Goal: Task Accomplishment & Management: Manage account settings

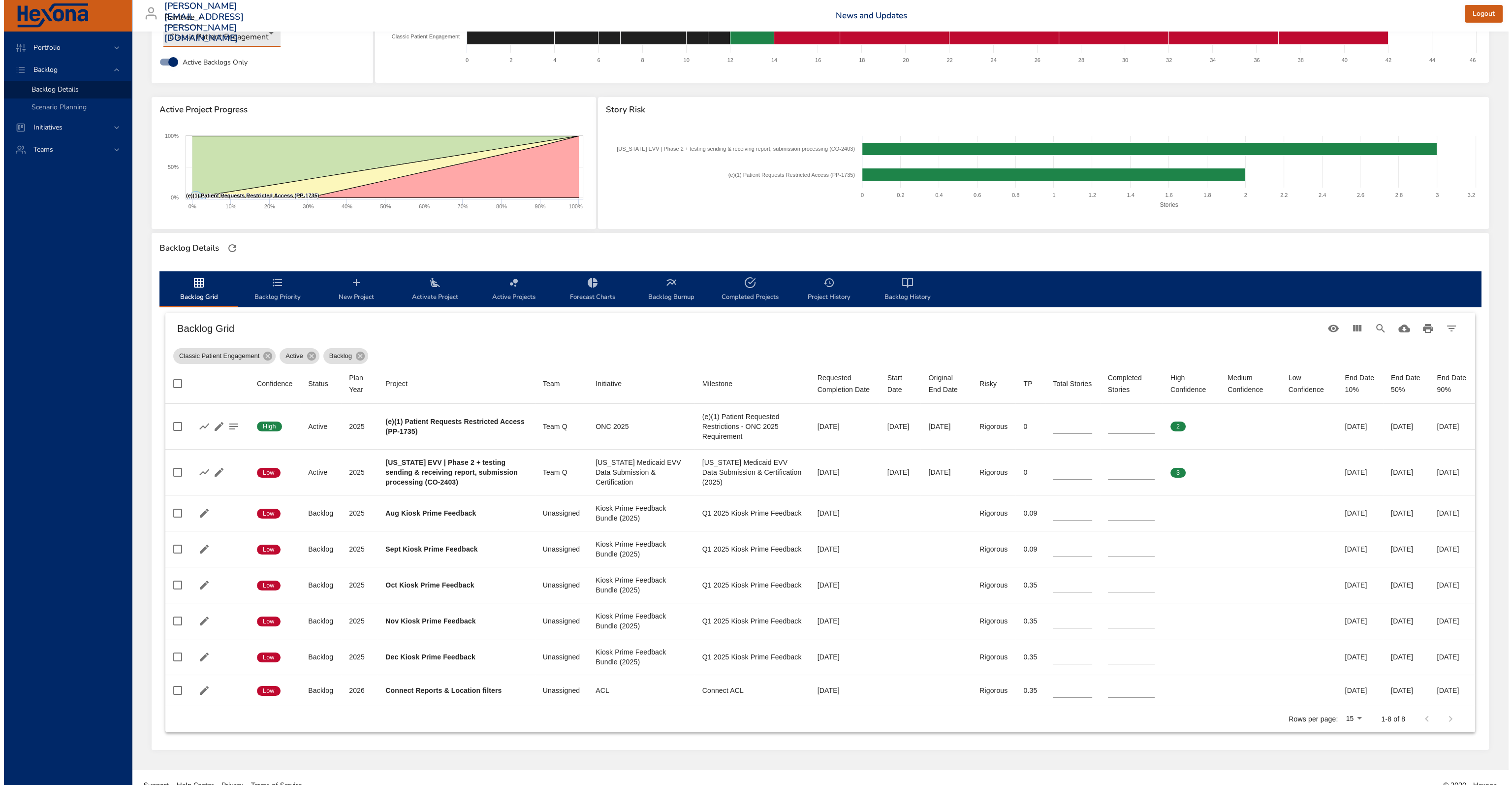
scroll to position [46, 0]
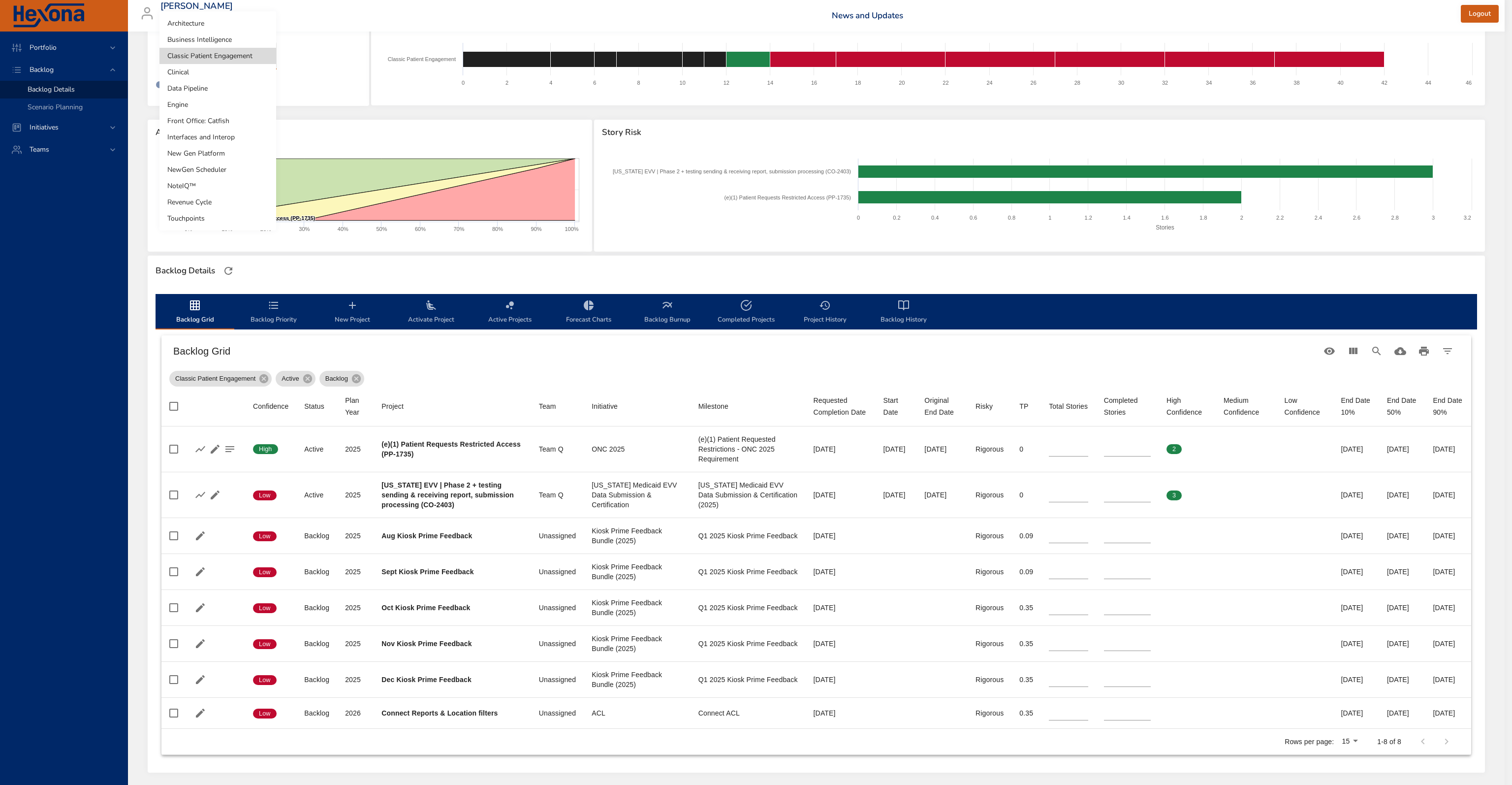
click at [221, 65] on body "Portfolio Backlog Backlog Details Scenario Planning Initiatives Teams [PERSON_N…" at bounding box center [756, 346] width 1512 height 785
click at [220, 121] on li "Front Office: Catfish" at bounding box center [218, 121] width 116 height 16
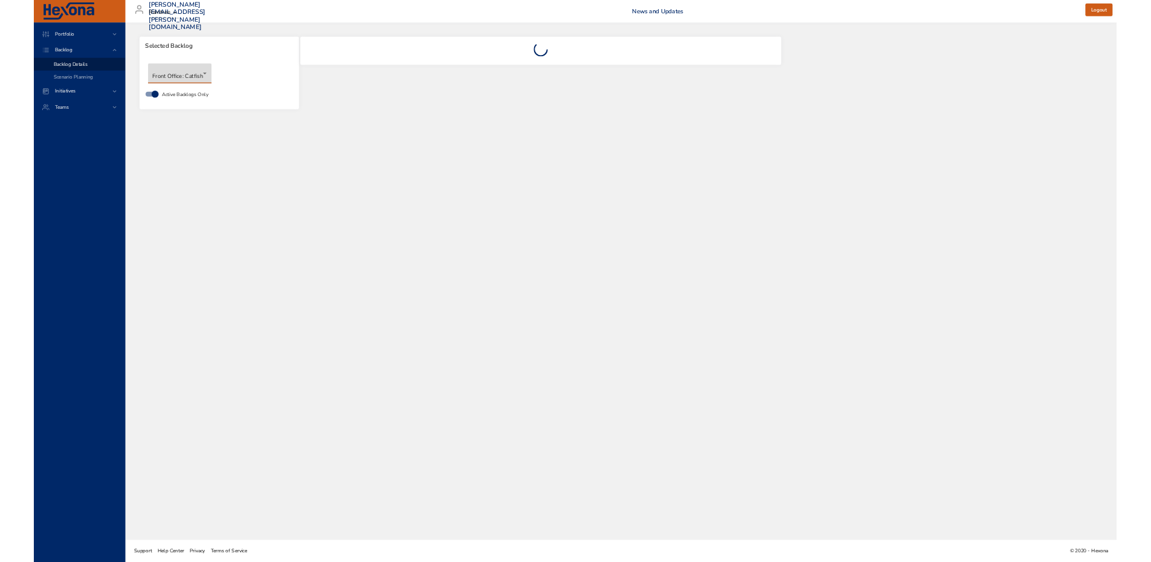
scroll to position [0, 0]
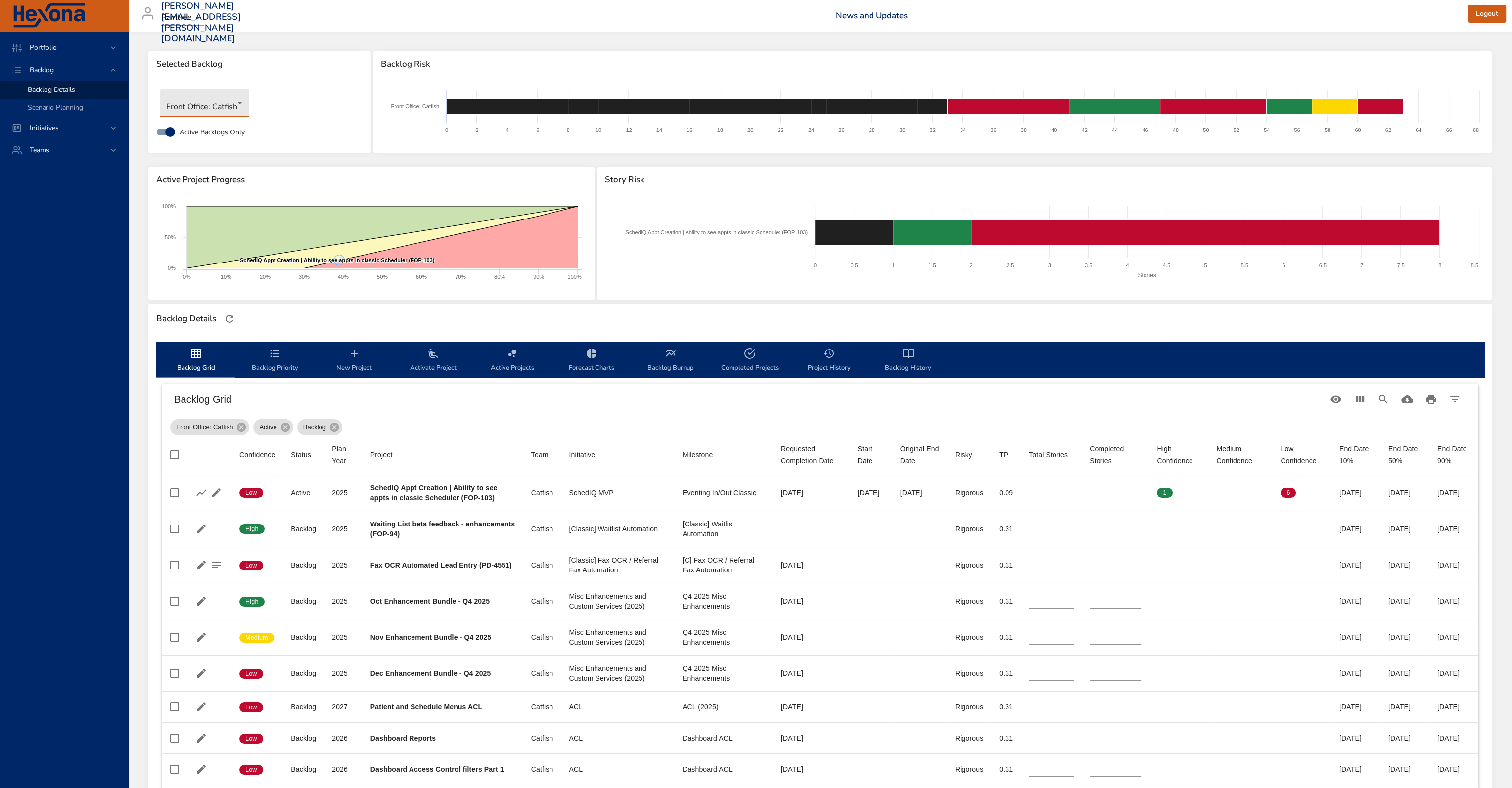
click at [1005, 331] on div "Backlog Details" at bounding box center [820, 318] width 1344 height 30
drag, startPoint x: 512, startPoint y: 445, endPoint x: 487, endPoint y: 442, distance: 25.2
click at [523, 445] on th "Team" at bounding box center [542, 455] width 38 height 40
click at [260, 319] on div "Backlog Details" at bounding box center [820, 318] width 1334 height 20
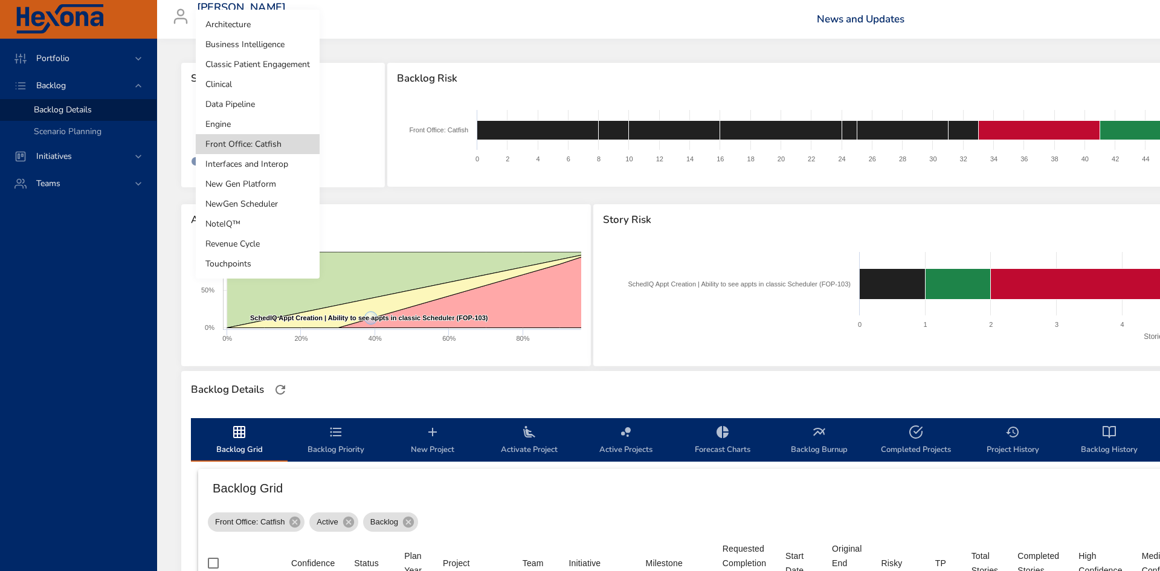
click at [246, 132] on body "Portfolio Backlog Backlog Details Scenario Planning Initiatives Teams [PERSON_N…" at bounding box center [580, 285] width 1160 height 571
click at [255, 186] on li "New Gen Platform" at bounding box center [258, 184] width 124 height 20
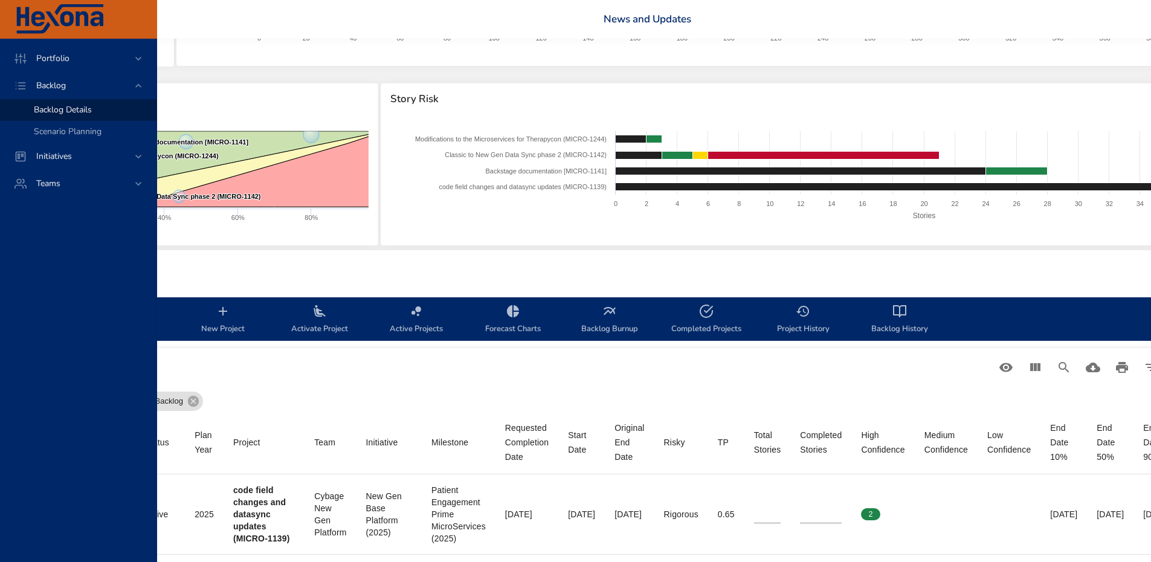
scroll to position [121, 358]
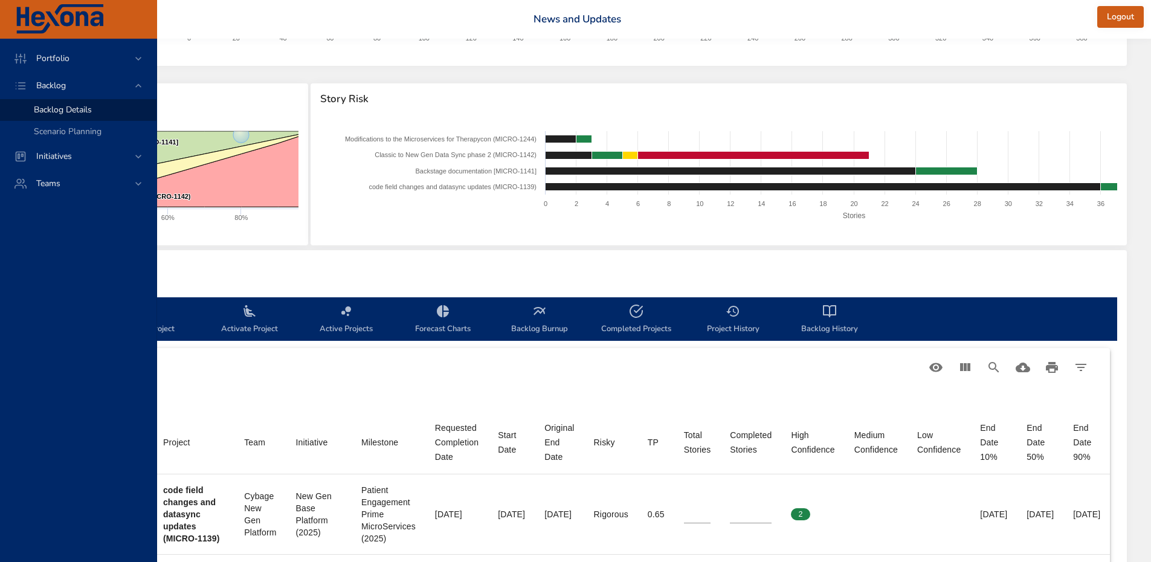
click at [692, 323] on span "Project History" at bounding box center [733, 320] width 82 height 32
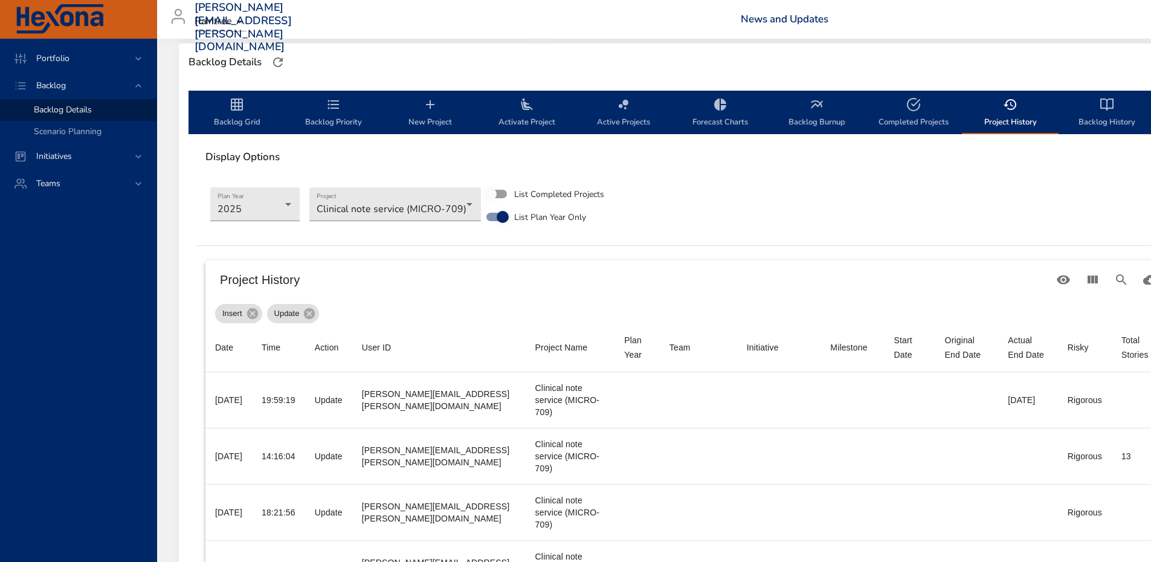
scroll to position [327, 0]
click at [250, 102] on span "Backlog Grid" at bounding box center [239, 113] width 82 height 32
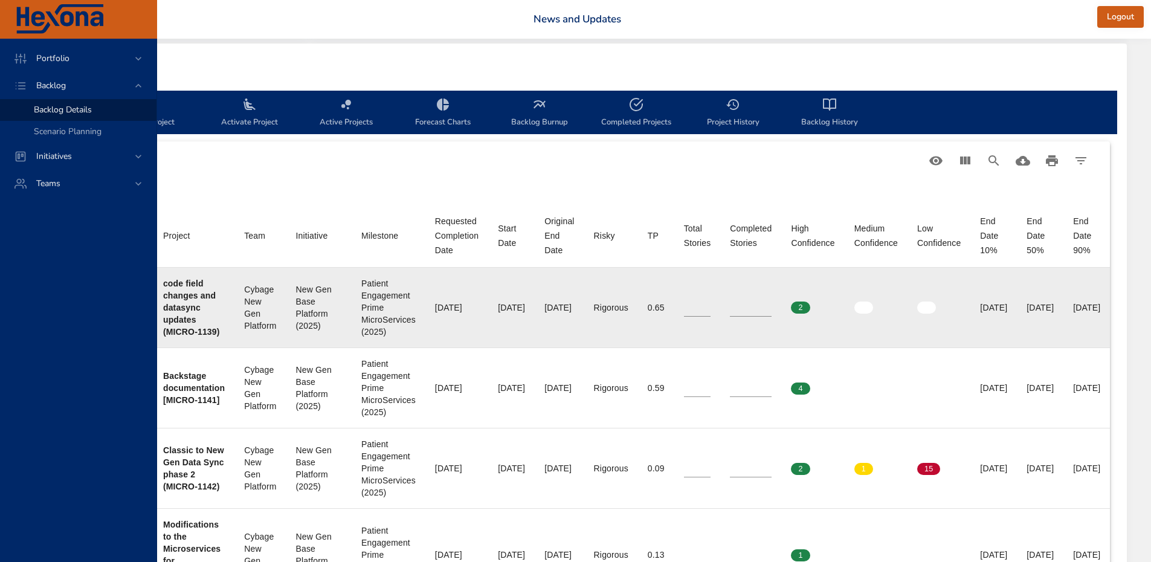
scroll to position [327, 358]
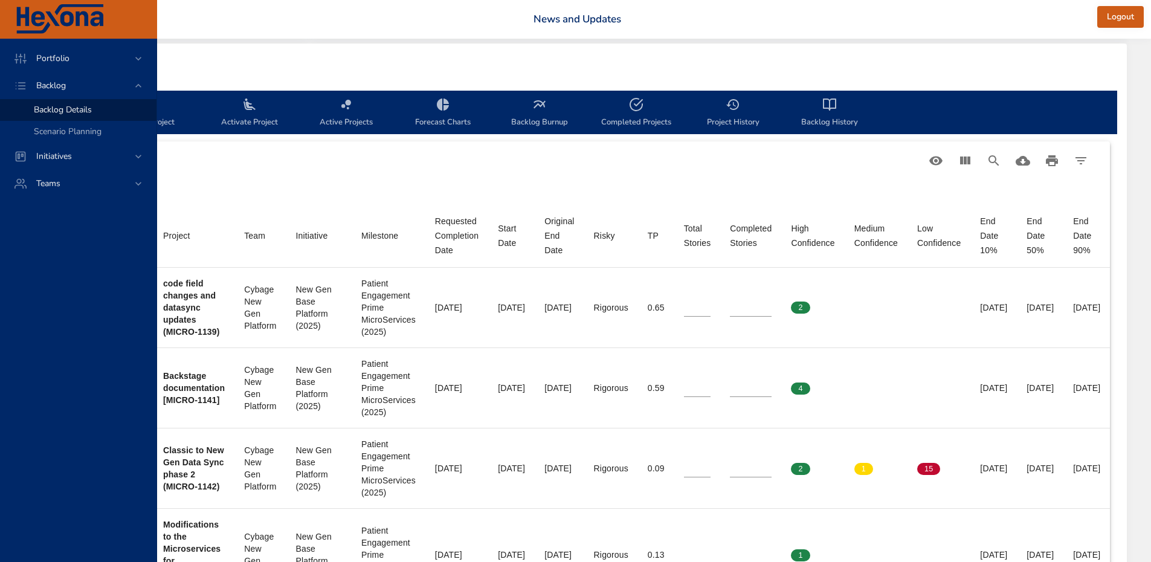
click at [830, 104] on icon "backlog-tab" at bounding box center [833, 104] width 6 height 11
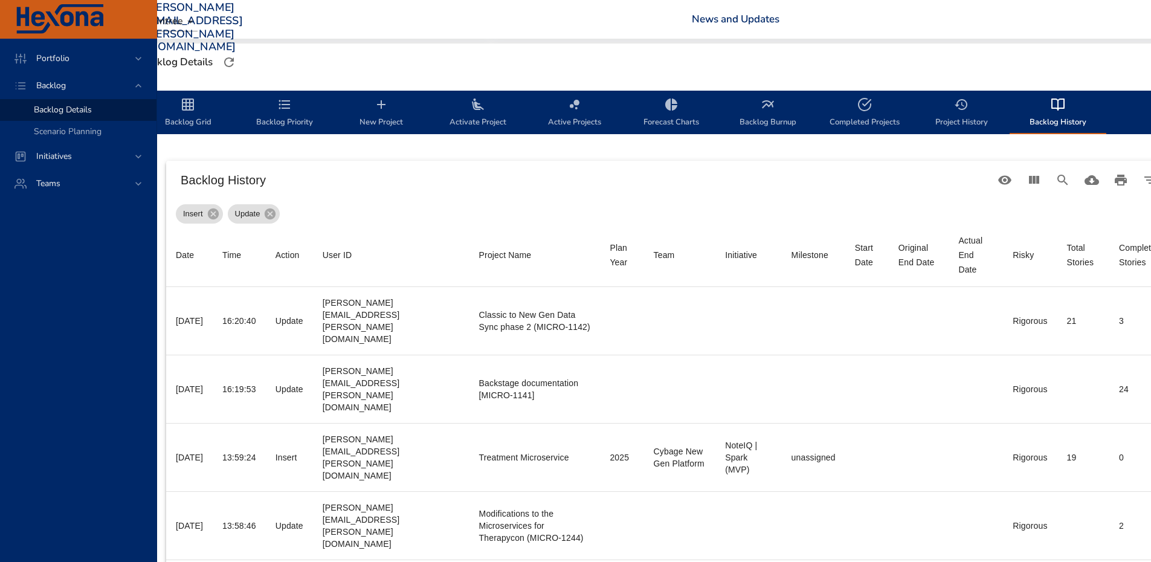
scroll to position [327, 0]
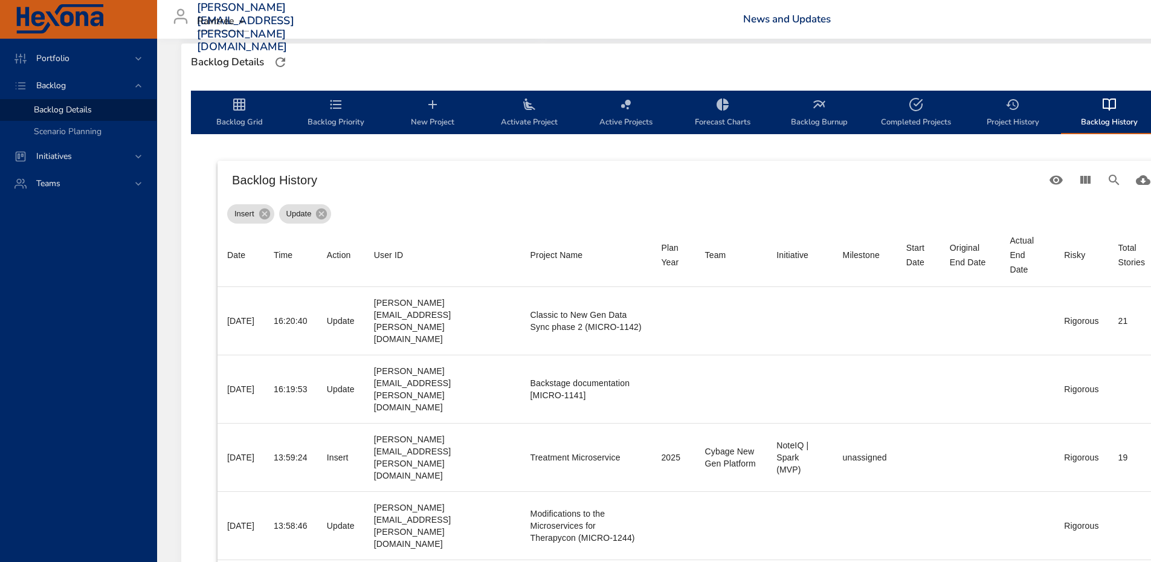
click at [1045, 108] on span "Project History" at bounding box center [1013, 113] width 82 height 32
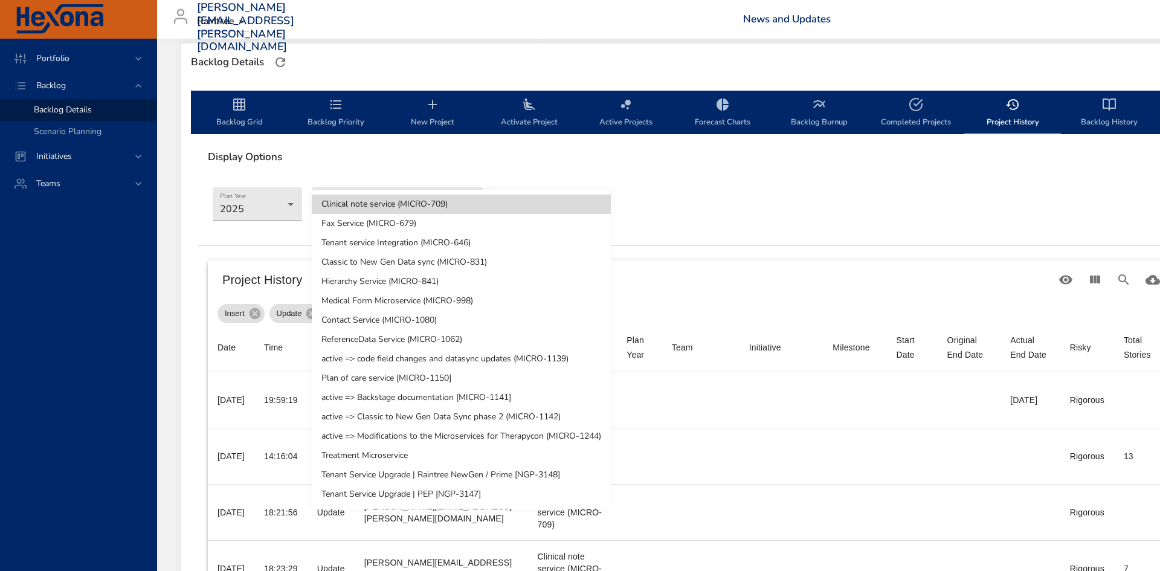
click at [430, 349] on li "ReferenceData Service (MICRO-1062)" at bounding box center [461, 339] width 299 height 19
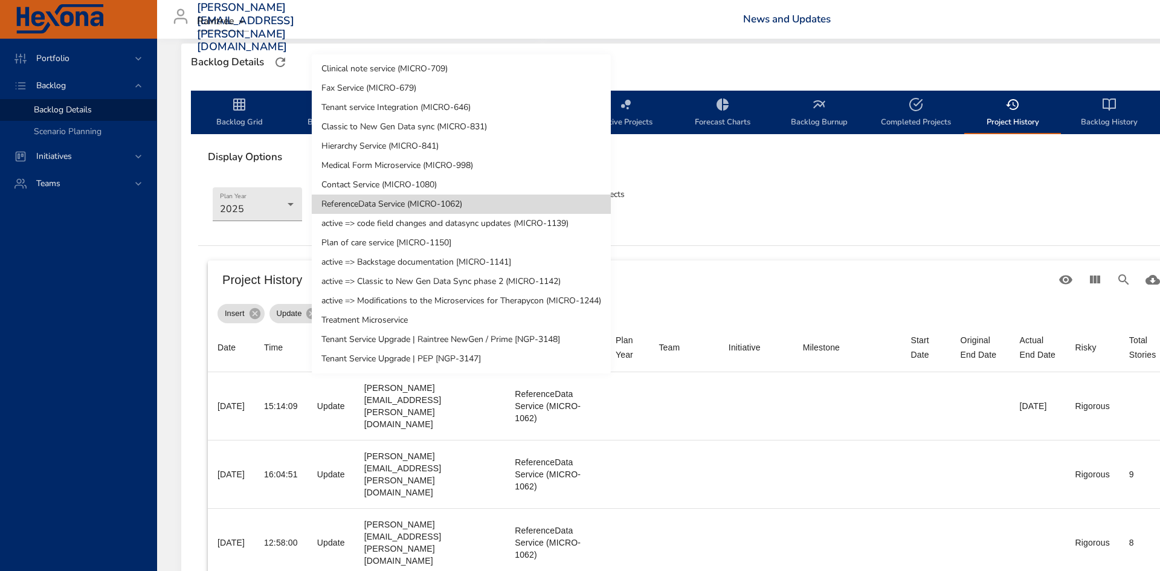
click at [440, 227] on li "active => code field changes and datasync updates (MICRO-1139)" at bounding box center [461, 223] width 299 height 19
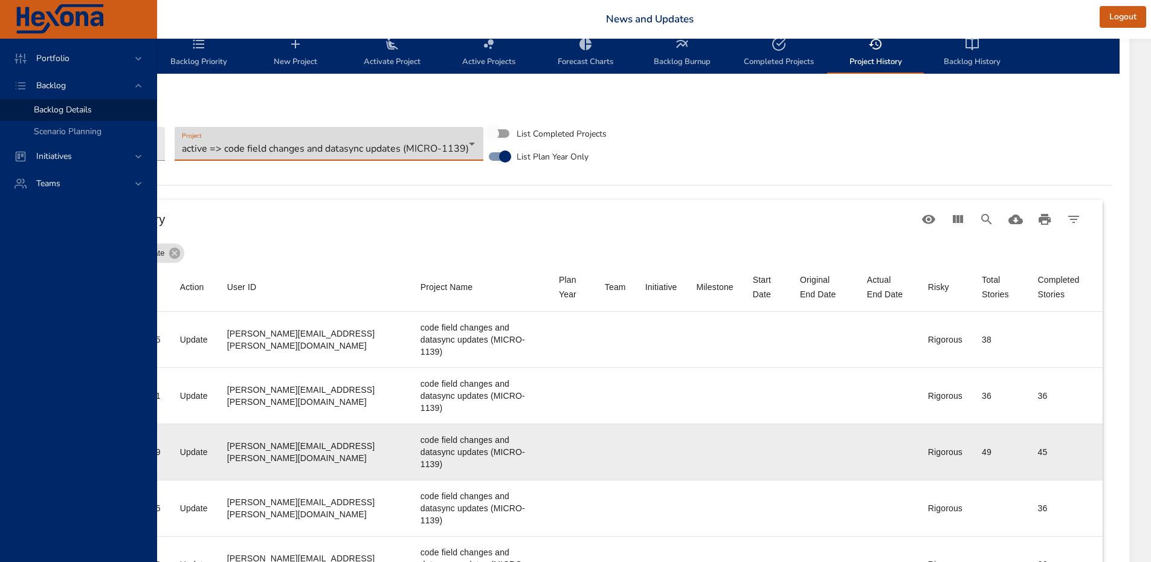
scroll to position [388, 140]
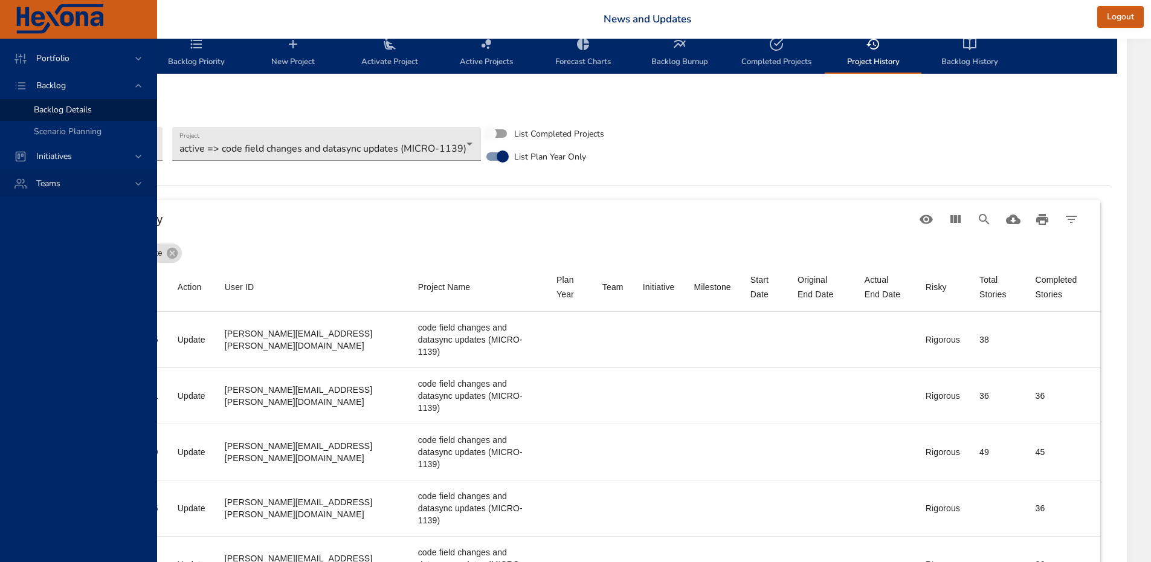
click at [98, 177] on div "Teams" at bounding box center [80, 183] width 106 height 13
click at [87, 161] on div "Dashboard" at bounding box center [90, 164] width 113 height 12
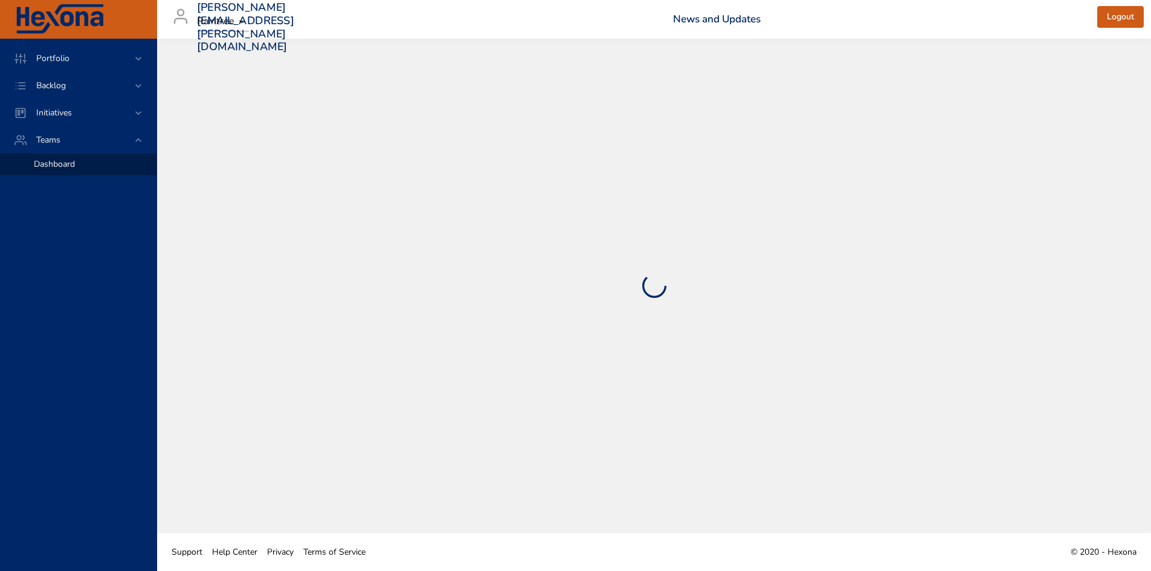
select select "***"
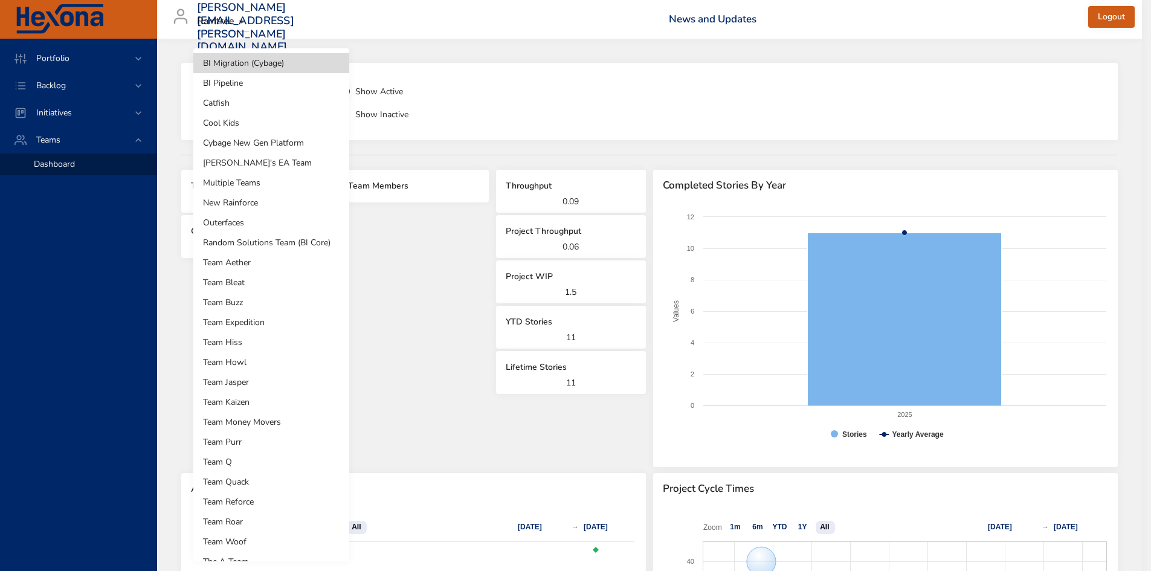
click at [277, 92] on body "**********" at bounding box center [575, 285] width 1151 height 571
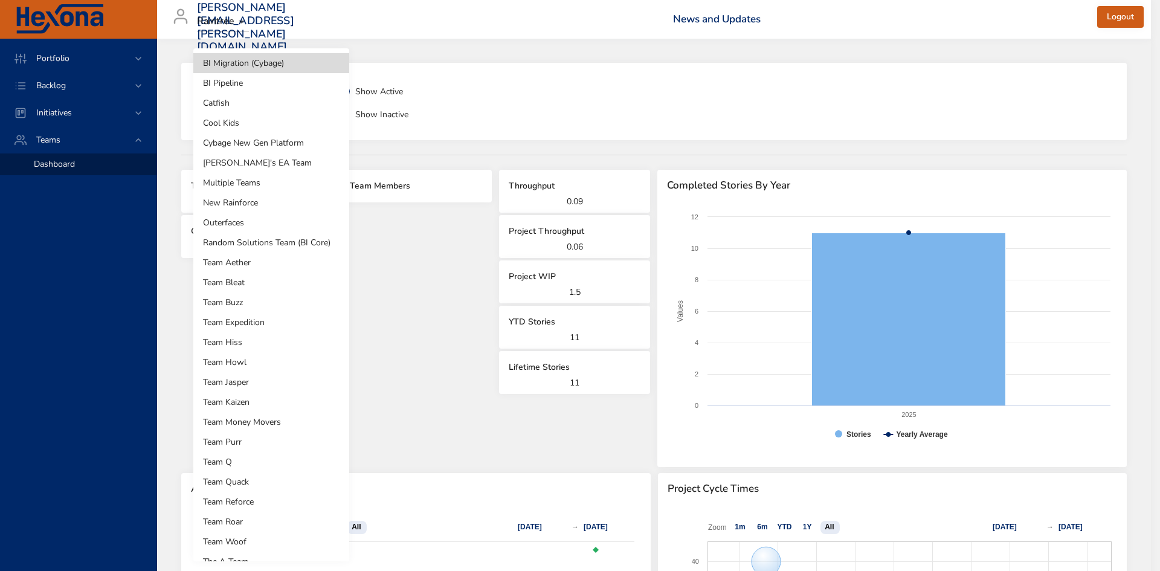
click at [246, 102] on li "Catfish" at bounding box center [271, 103] width 156 height 20
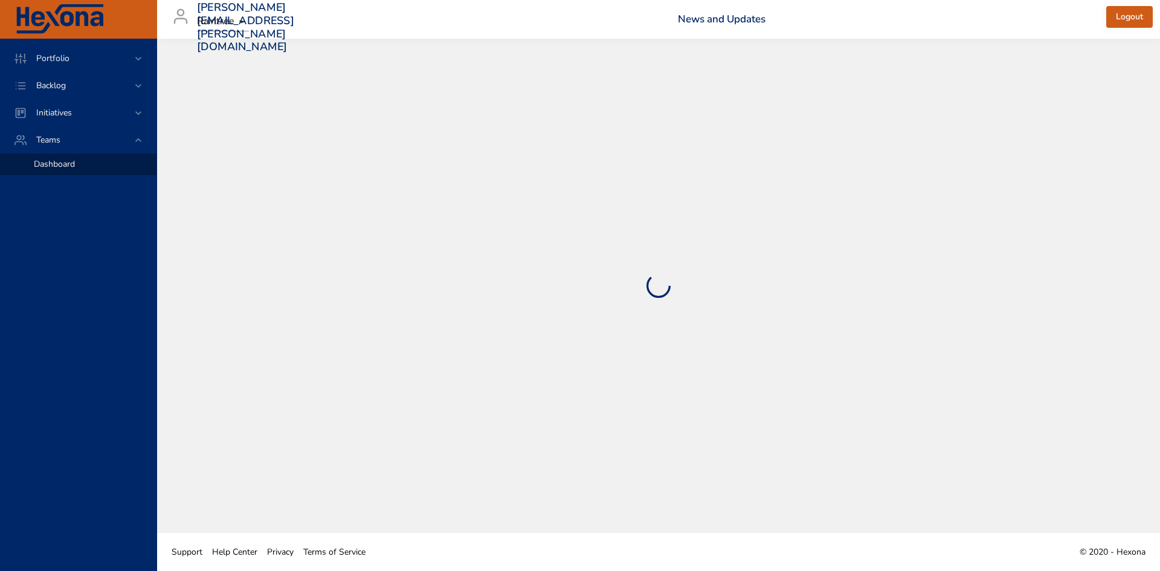
select select "***"
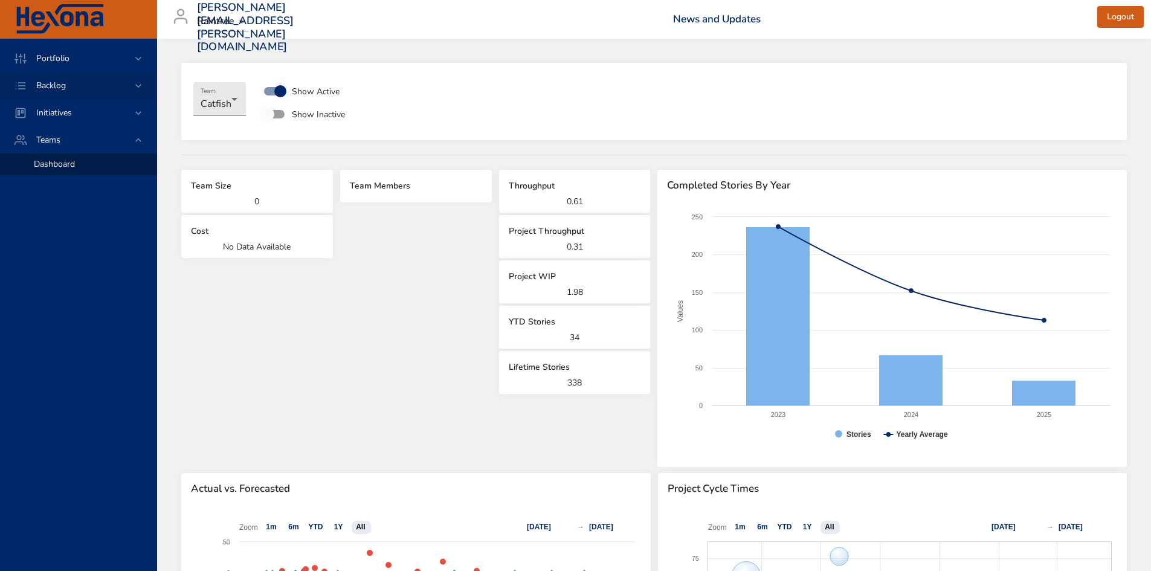
click at [63, 76] on div "Backlog" at bounding box center [78, 85] width 156 height 27
click at [73, 111] on span "Backlog Details" at bounding box center [63, 109] width 58 height 11
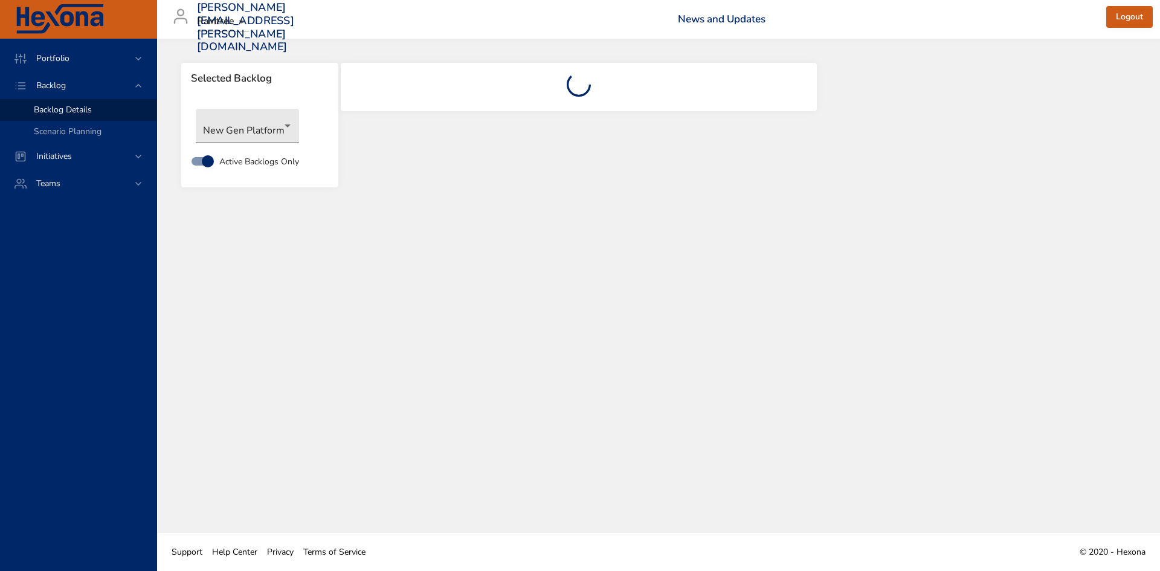
drag, startPoint x: 119, startPoint y: 301, endPoint x: 122, endPoint y: 294, distance: 7.9
click at [119, 301] on div "Portfolio Backlog Backlog Details Scenario Planning Initiatives Teams" at bounding box center [78, 305] width 157 height 532
click at [254, 122] on body "Portfolio Backlog Backlog Details Scenario Planning Initiatives Teams [PERSON_N…" at bounding box center [580, 285] width 1160 height 571
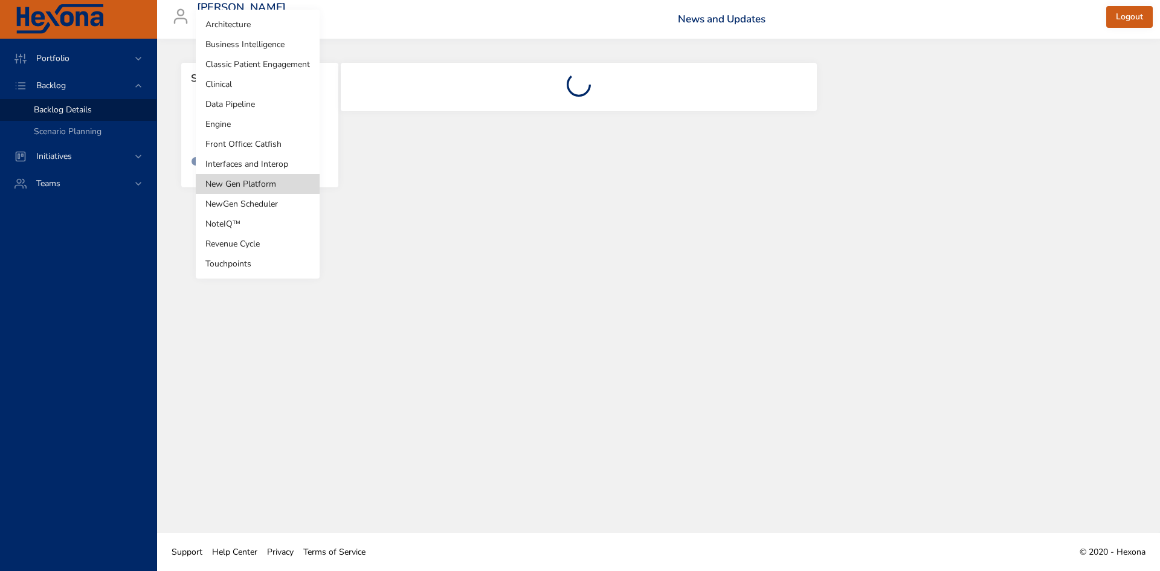
click at [252, 86] on li "Clinical" at bounding box center [258, 84] width 124 height 20
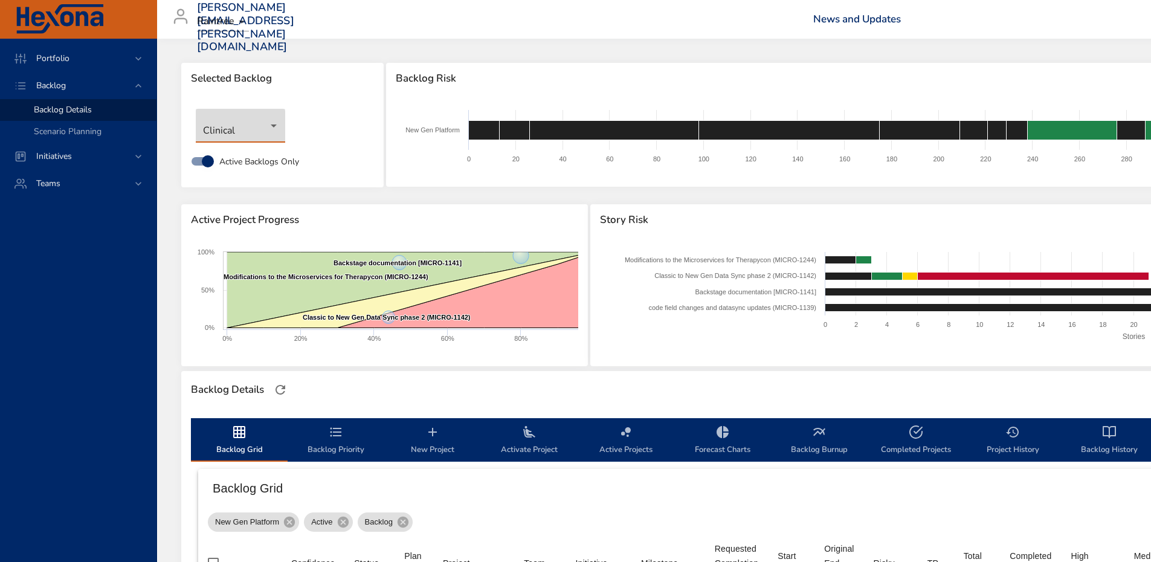
type input "*"
type input "**"
type input "*"
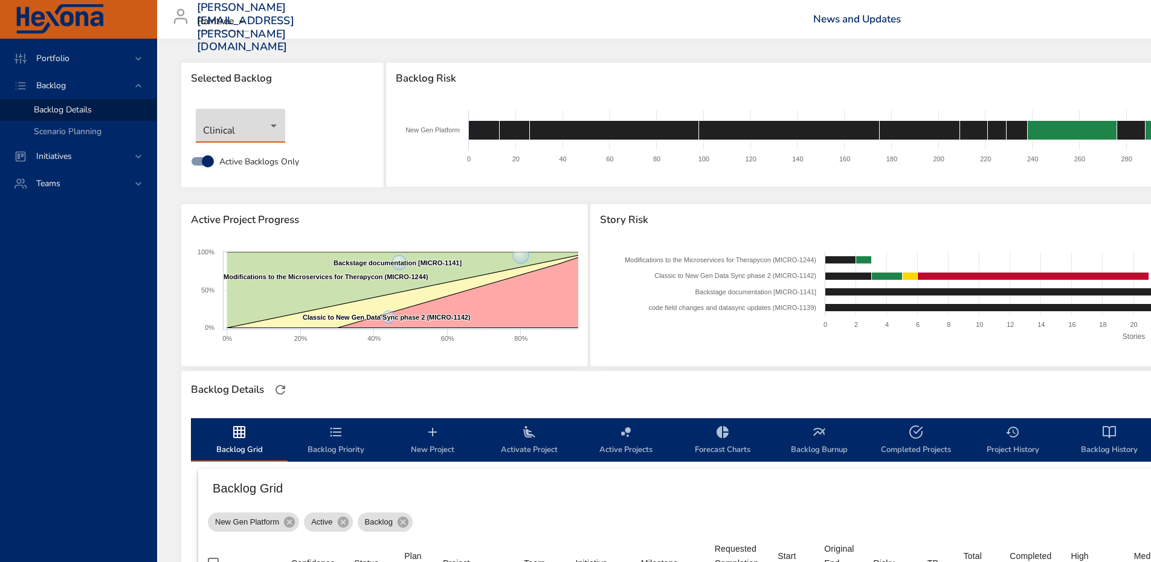
type input "*"
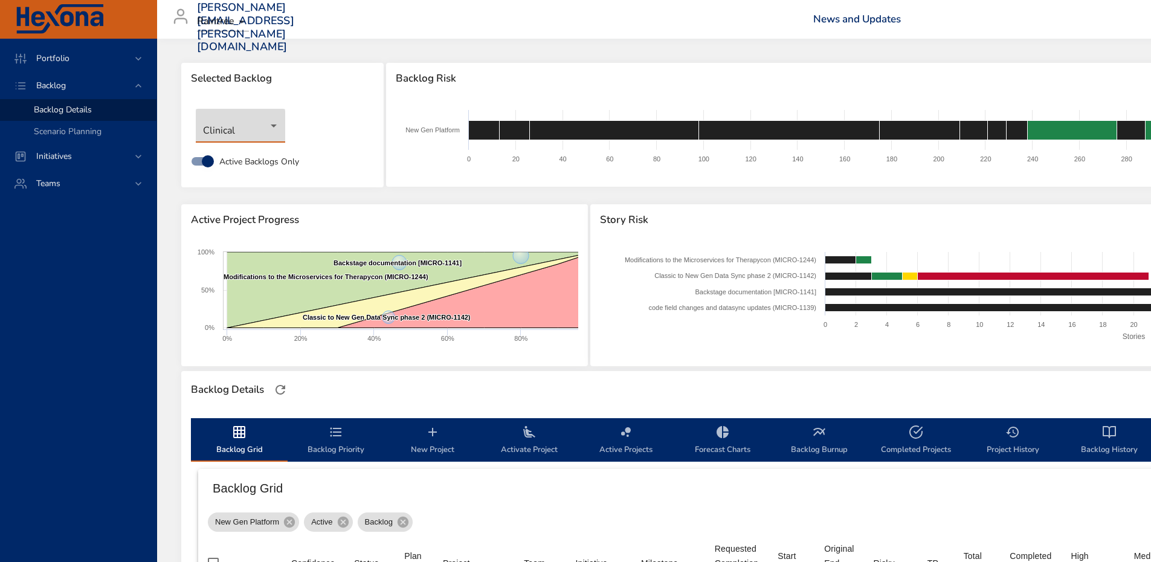
type input "*"
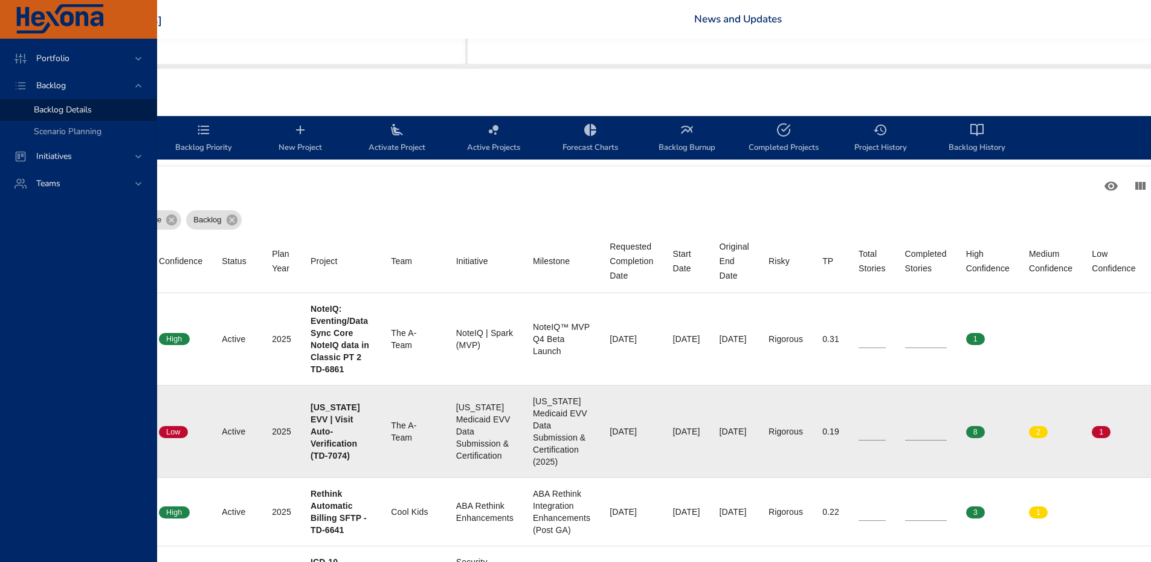
scroll to position [302, 0]
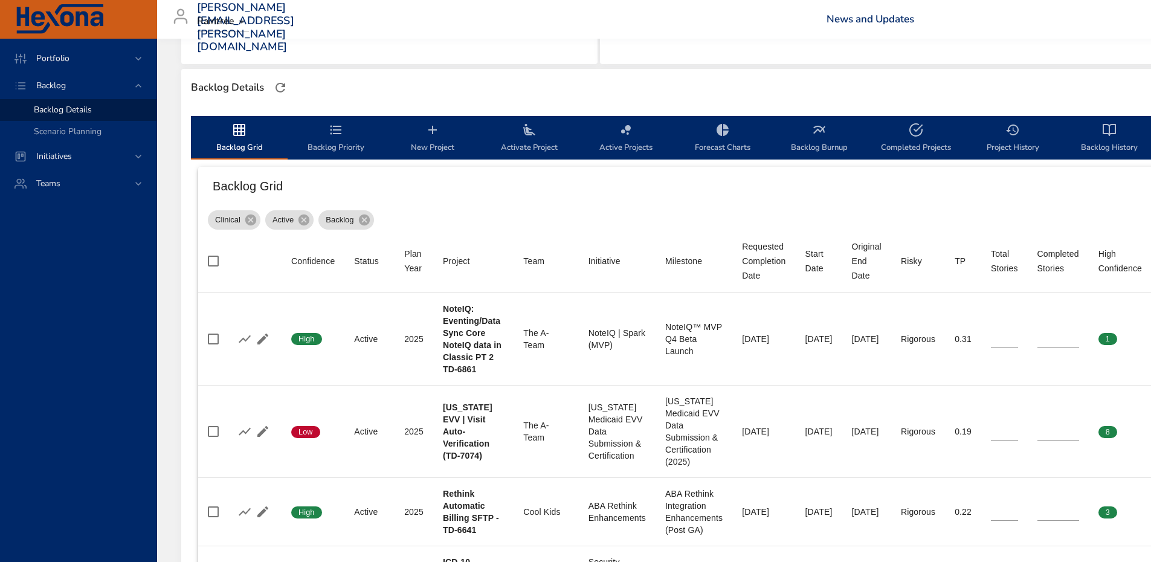
drag, startPoint x: 45, startPoint y: 294, endPoint x: 142, endPoint y: 254, distance: 104.6
click at [45, 294] on div "Portfolio Backlog Backlog Details Scenario Planning Initiatives Teams" at bounding box center [78, 300] width 157 height 523
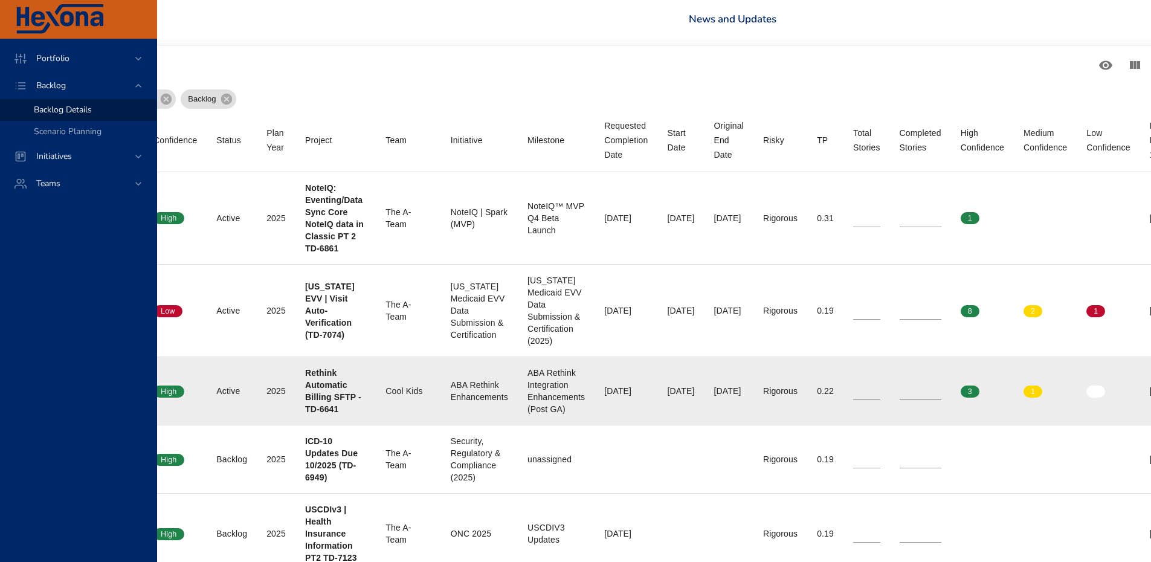
scroll to position [423, 0]
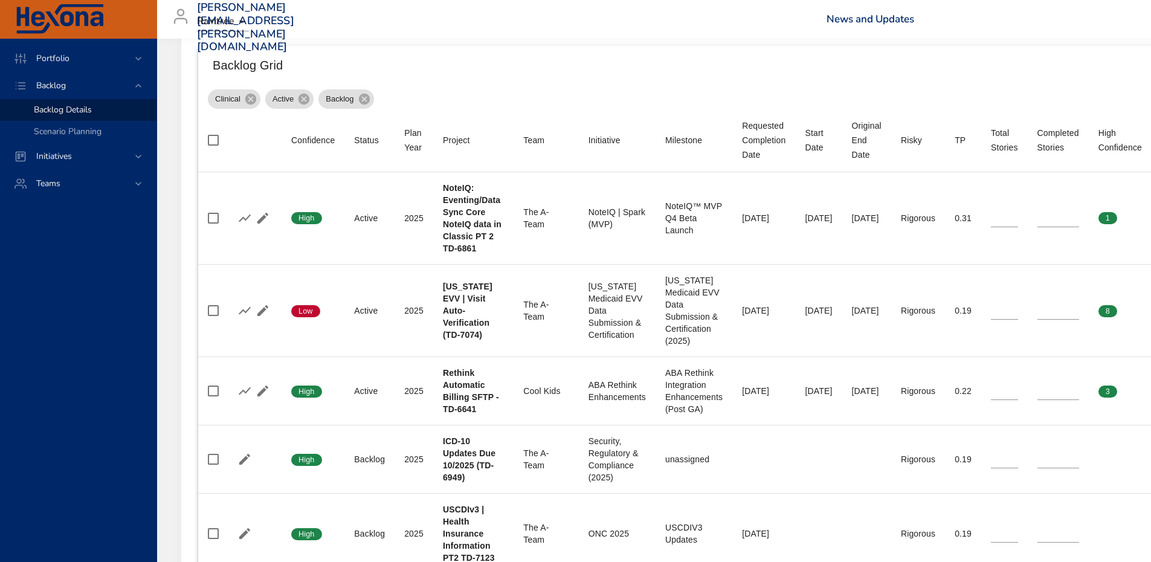
drag, startPoint x: 115, startPoint y: 289, endPoint x: 191, endPoint y: 221, distance: 102.3
click at [115, 289] on div "Portfolio Backlog Backlog Details Scenario Planning Initiatives Teams" at bounding box center [78, 300] width 157 height 523
drag, startPoint x: 106, startPoint y: 277, endPoint x: 144, endPoint y: 265, distance: 40.5
click at [106, 277] on div "Portfolio Backlog Backlog Details Scenario Planning Initiatives Teams" at bounding box center [78, 300] width 157 height 523
click at [60, 361] on div "Portfolio Backlog Backlog Details Scenario Planning Initiatives Teams" at bounding box center [78, 300] width 157 height 523
